Goal: Find contact information: Find contact information

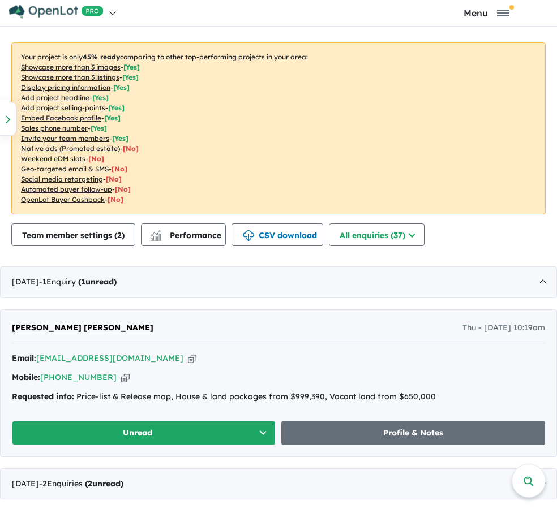
scroll to position [423, 0]
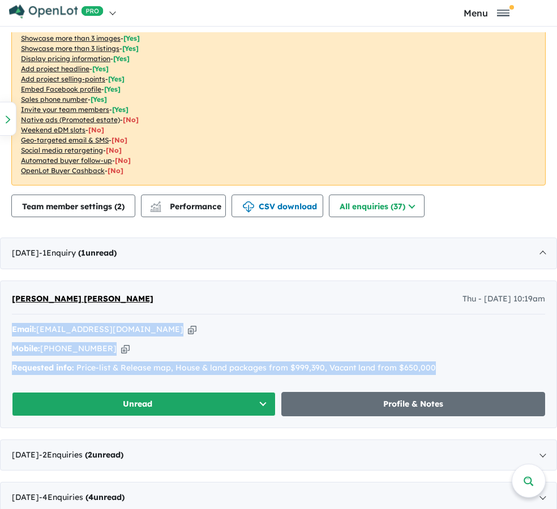
drag, startPoint x: 446, startPoint y: 360, endPoint x: 1, endPoint y: 314, distance: 447.2
click at [1, 314] on div "[PERSON_NAME] [PERSON_NAME] Thu - [DATE] 10:19am Email: [EMAIL_ADDRESS][DOMAIN_…" at bounding box center [279, 354] width 556 height 147
copy div "Email: [EMAIL_ADDRESS][DOMAIN_NAME] Copied! Mobile: [PHONE_NUMBER] Copied! Requ…"
click at [34, 294] on span "[PERSON_NAME] [PERSON_NAME]" at bounding box center [83, 299] width 142 height 10
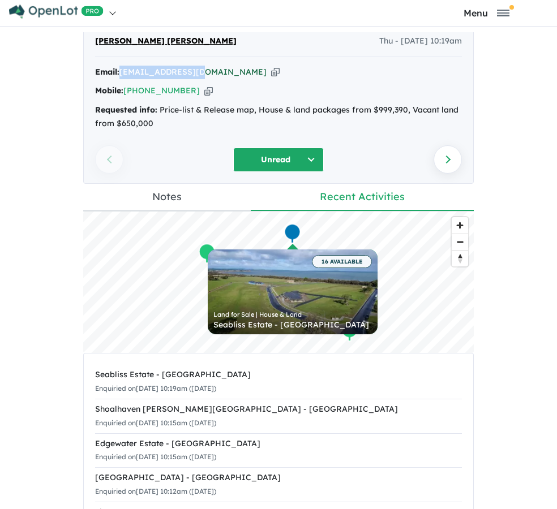
drag, startPoint x: 201, startPoint y: 74, endPoint x: 122, endPoint y: 71, distance: 78.7
click at [122, 71] on div "Email: [EMAIL_ADDRESS][DOMAIN_NAME] Copied!" at bounding box center [278, 73] width 367 height 14
copy a%20Seabliss%20Estate%20-%20Corinella"] "[EMAIL_ADDRESS][DOMAIN_NAME]"
